Goal: Task Accomplishment & Management: Manage account settings

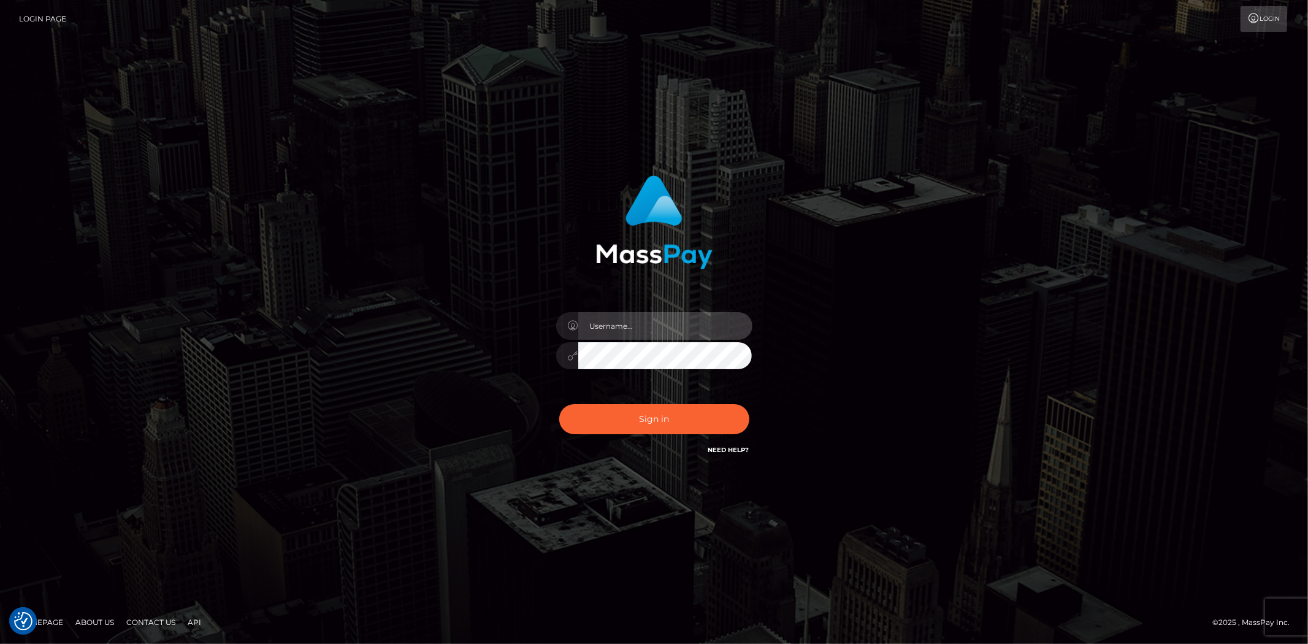
drag, startPoint x: 0, startPoint y: 0, endPoint x: 607, endPoint y: 329, distance: 690.7
click at [607, 329] on input "text" at bounding box center [665, 326] width 174 height 28
type input "Bern.Spree"
click at [634, 433] on div "Sign in Need Help?" at bounding box center [654, 424] width 215 height 55
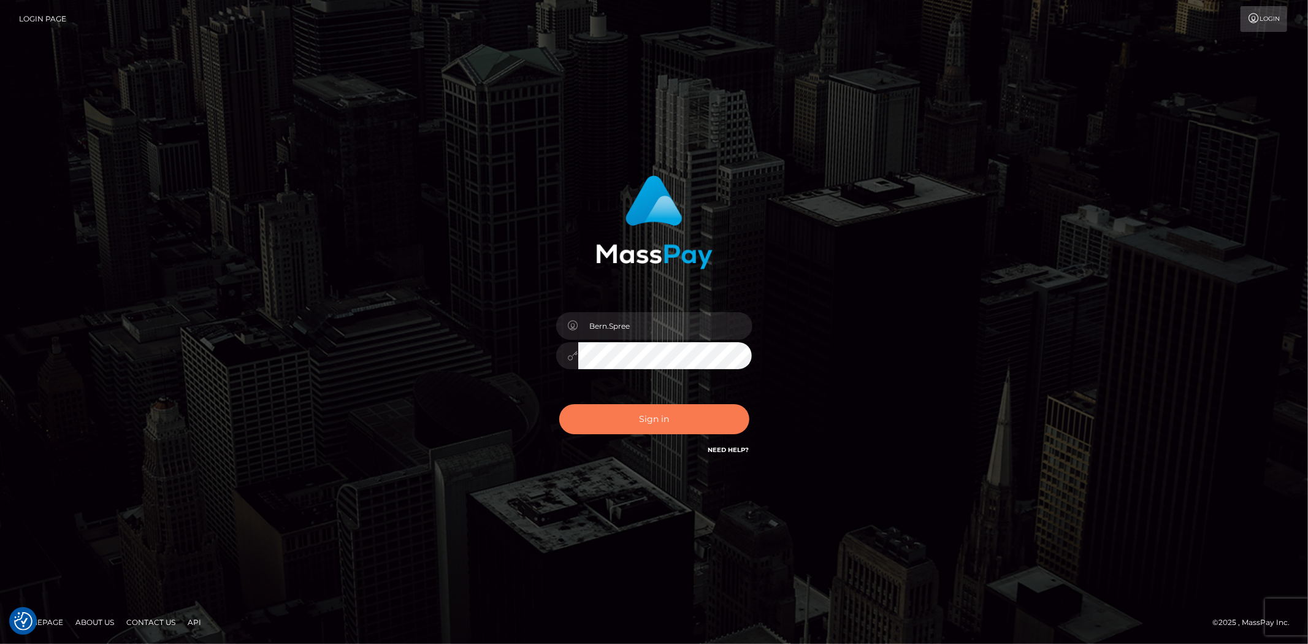
click at [634, 428] on button "Sign in" at bounding box center [654, 419] width 190 height 30
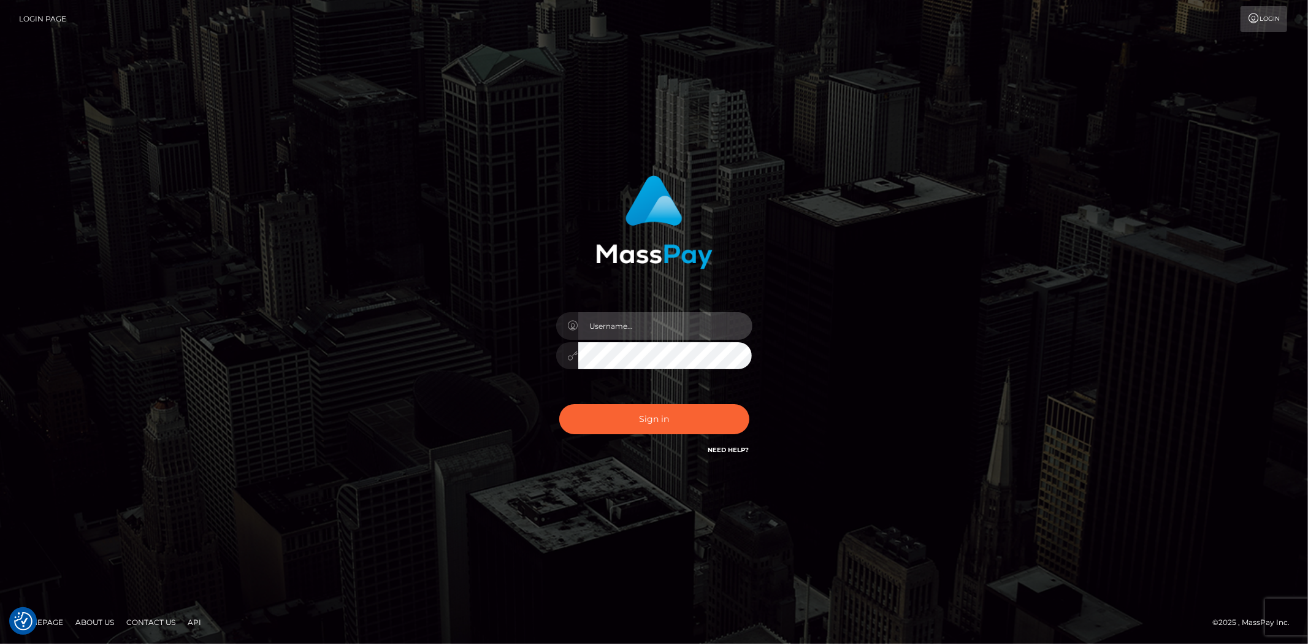
click at [630, 338] on input "text" at bounding box center [665, 326] width 174 height 28
type input "Bern.Spree"
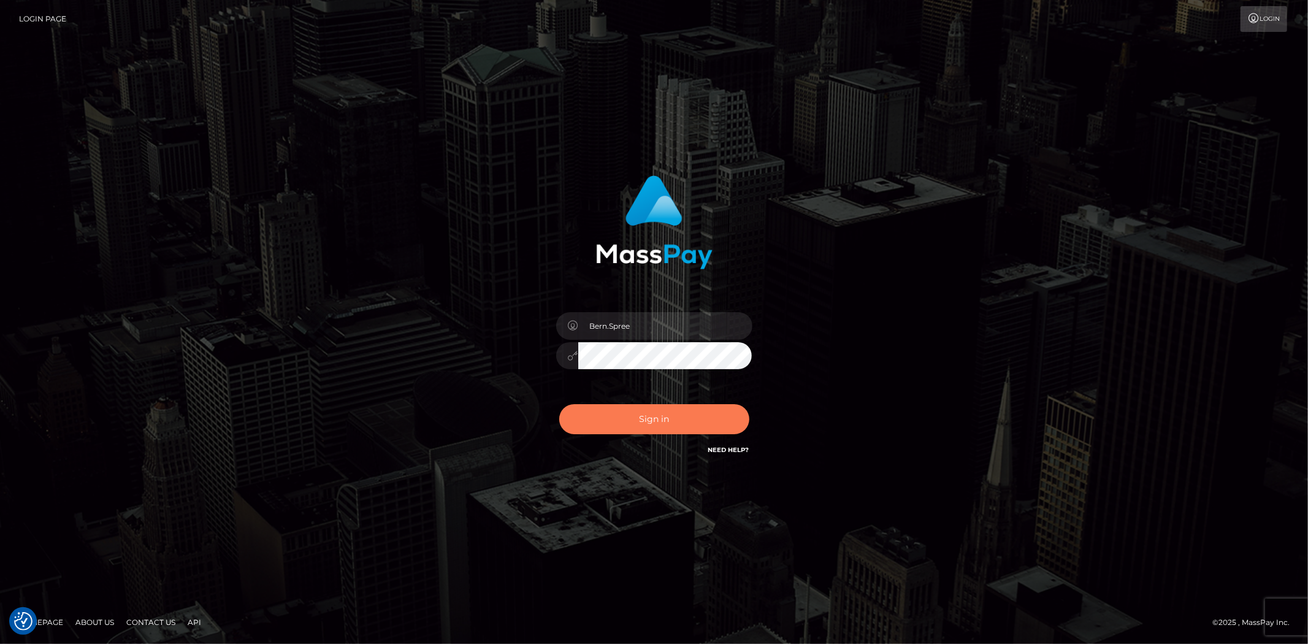
click at [631, 417] on button "Sign in" at bounding box center [654, 419] width 190 height 30
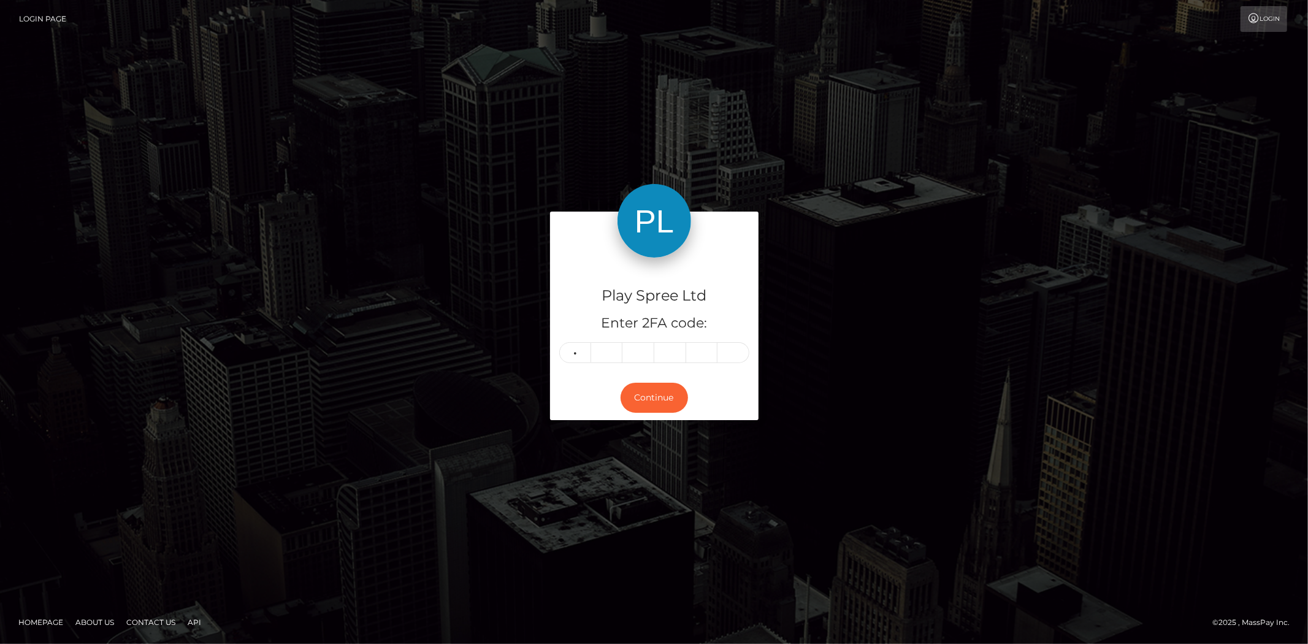
type input "1"
type input "9"
type input "6"
type input "5"
type input "7"
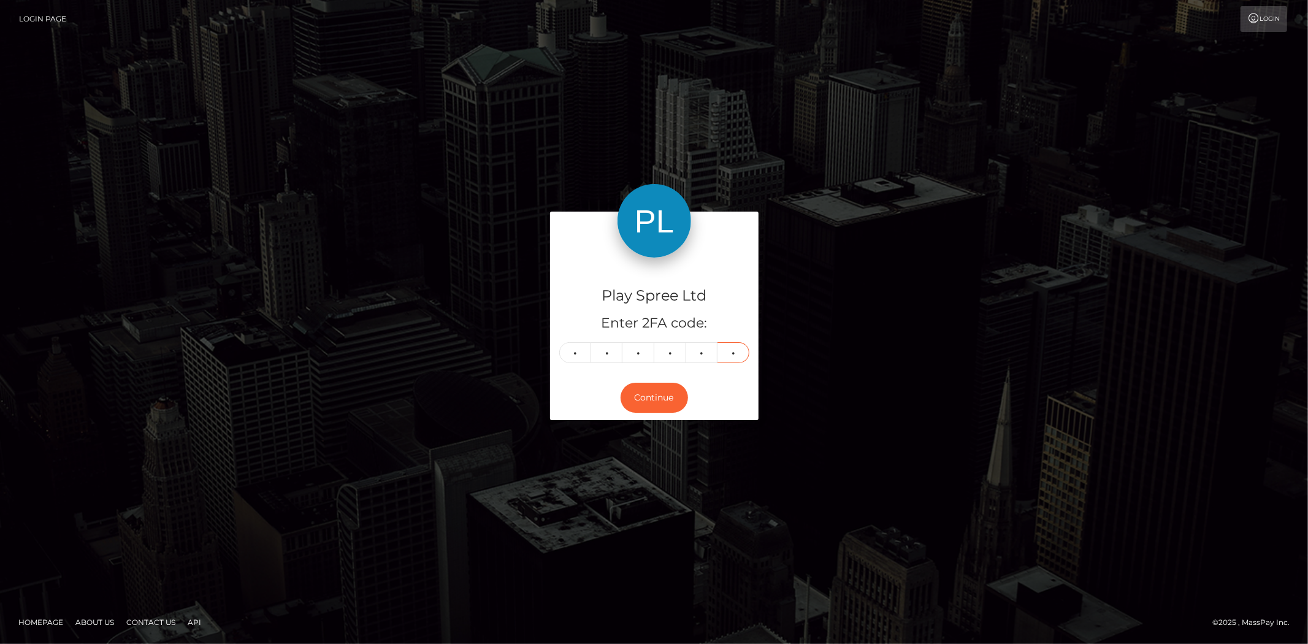
type input "2"
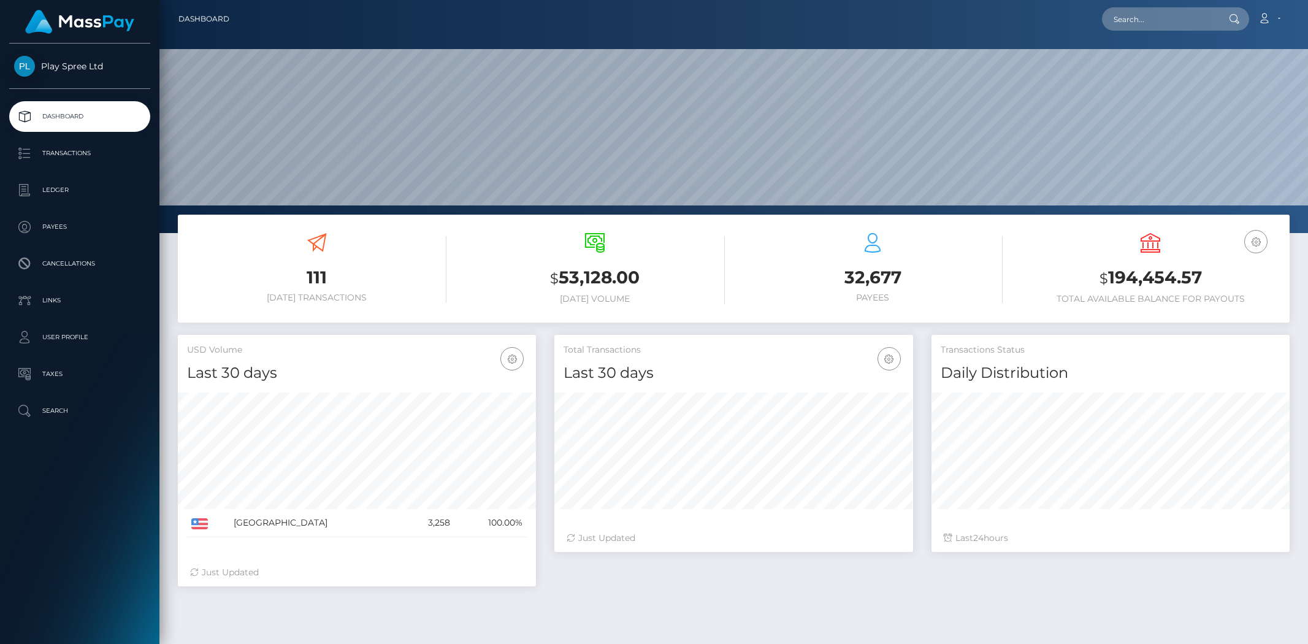
click at [1206, 271] on h3 "$ 194,454.57" at bounding box center [1150, 277] width 259 height 25
